Goal: Communication & Community: Share content

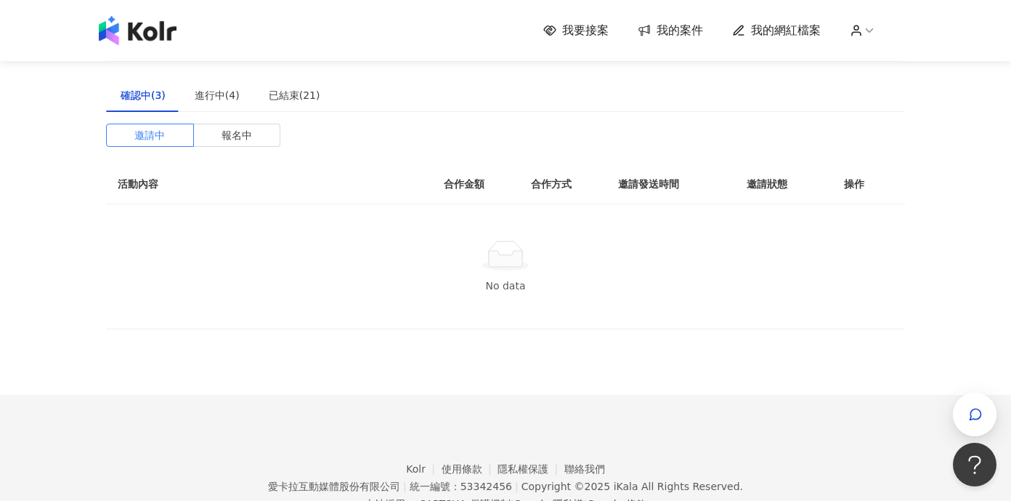
click at [225, 112] on div "確認中(3) 進行中(4) 已結束(21) 邀請中 報名中 活動內容 合作金額 合作方式 邀請發送時間 邀請狀態 操作 No data" at bounding box center [505, 203] width 799 height 251
click at [222, 94] on div "進行中(4)" at bounding box center [217, 95] width 45 height 16
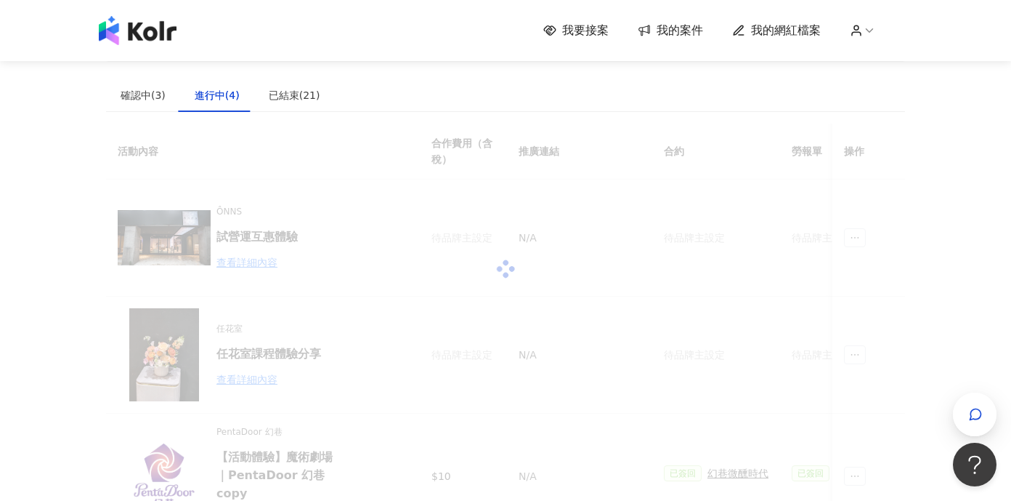
click at [222, 94] on div "進行中(4)" at bounding box center [217, 95] width 45 height 16
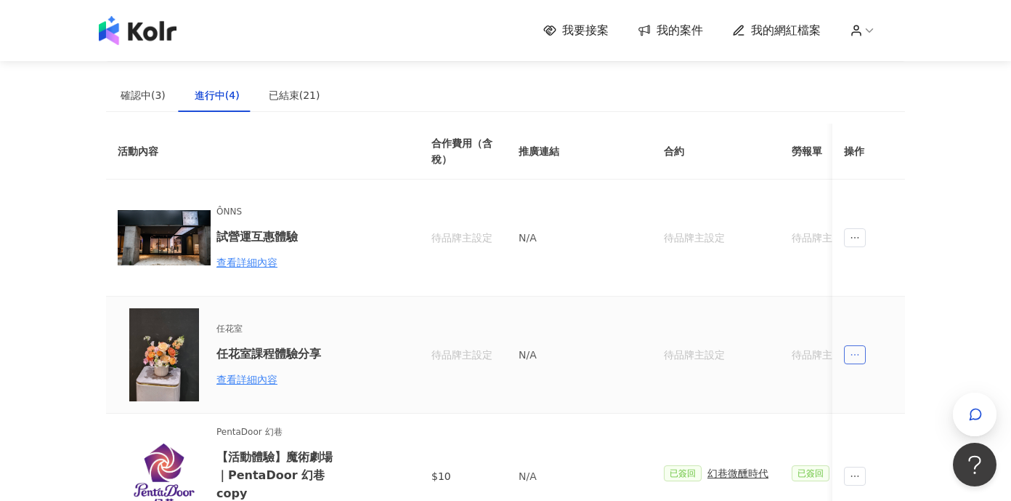
click at [865, 360] on span "ellipsis" at bounding box center [855, 354] width 22 height 19
click at [882, 414] on div "傳訊" at bounding box center [881, 420] width 51 height 16
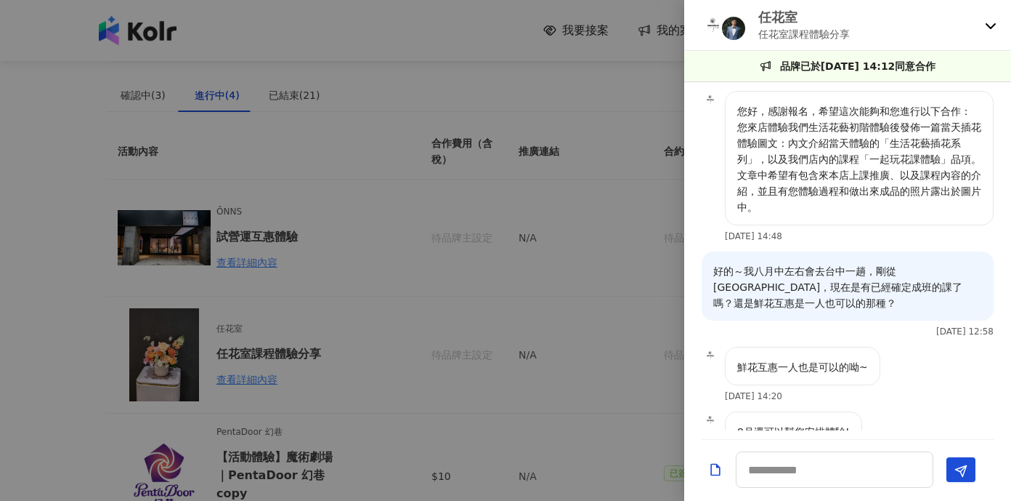
scroll to position [445, 0]
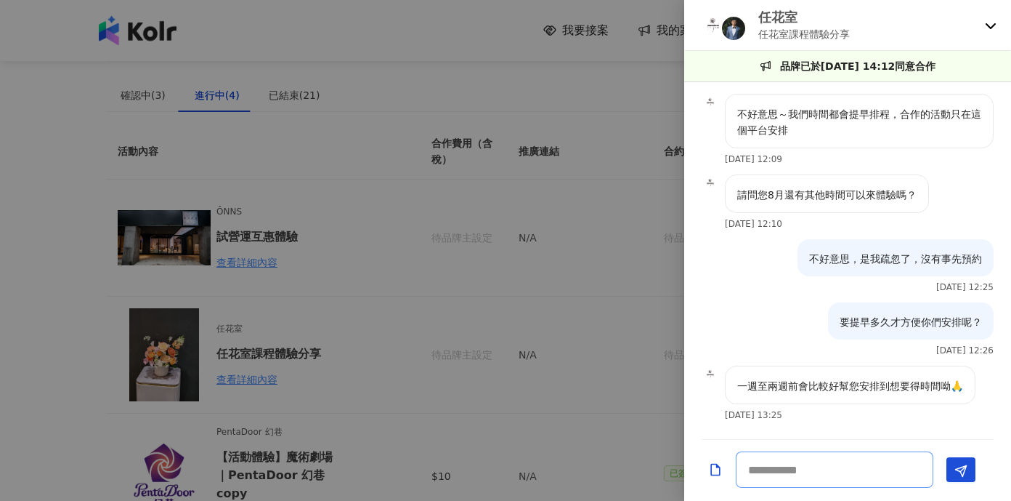
click at [767, 452] on textarea at bounding box center [835, 469] width 198 height 36
click at [779, 467] on textarea at bounding box center [835, 469] width 198 height 36
click at [836, 471] on textarea at bounding box center [835, 469] width 198 height 36
type textarea "*"
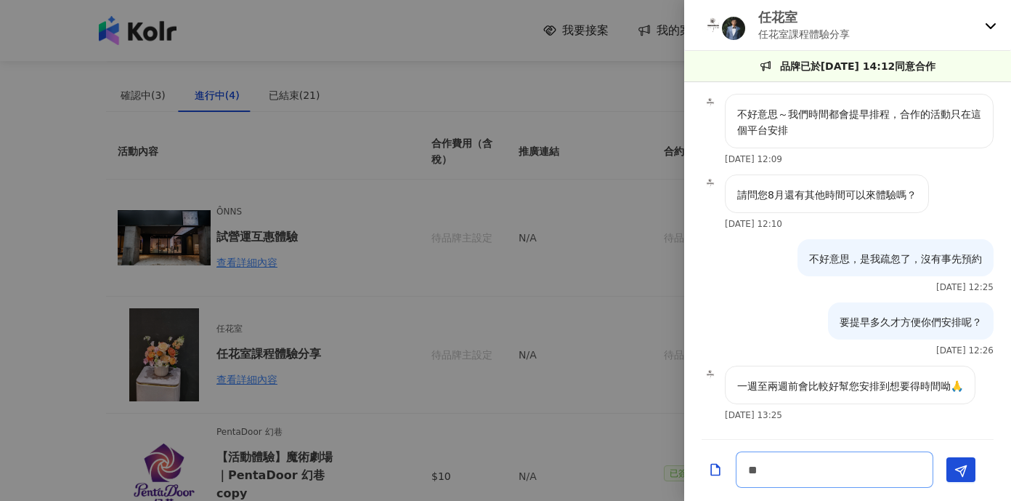
type textarea "*"
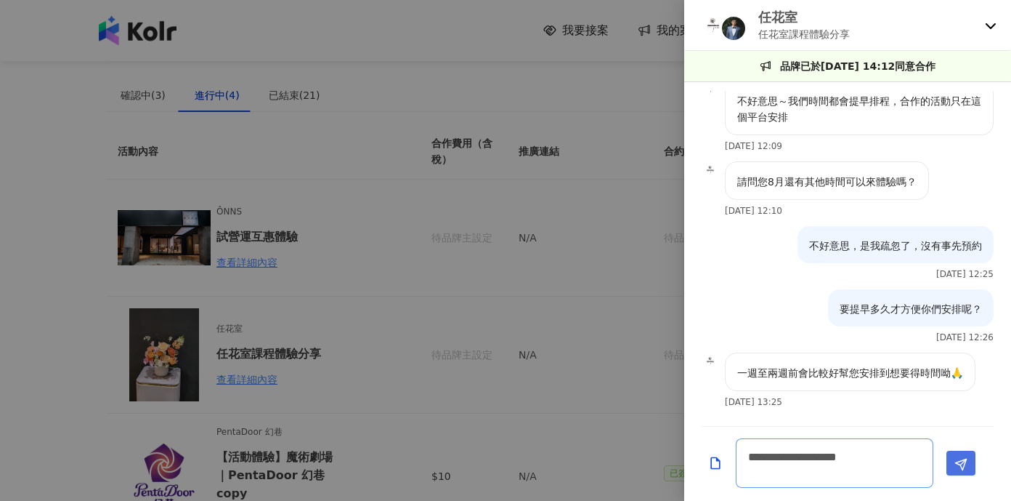
type textarea "**********"
click at [974, 458] on button "Send" at bounding box center [961, 462] width 29 height 25
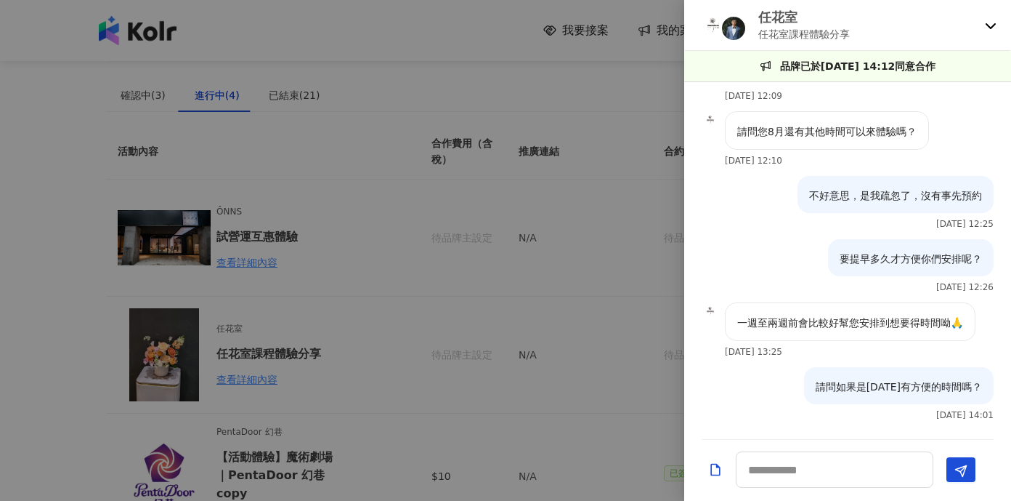
click at [378, 167] on div at bounding box center [505, 250] width 1011 height 501
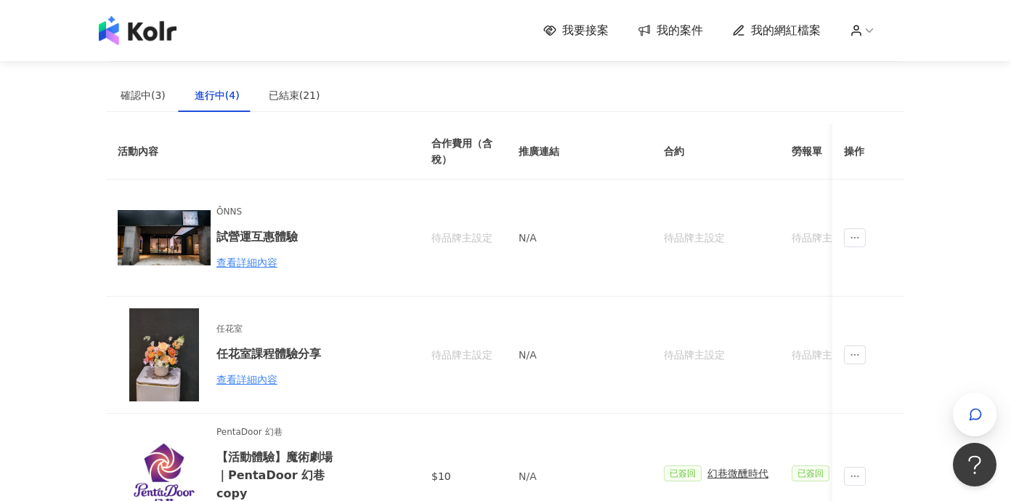
click at [921, 139] on div "我要接案 我的案件 我的網紅檔案 建議執行流程 確認中(3) 進行中(4) 已結束(21) 邀請中 報名中 活動內容 合作金額 合作方式 邀請發送時間 邀請狀…" at bounding box center [505, 464] width 1011 height 929
